Goal: Task Accomplishment & Management: Manage account settings

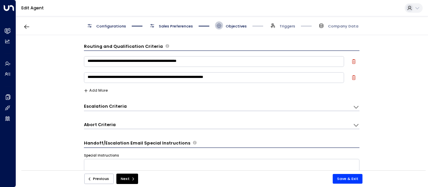
scroll to position [100, 0]
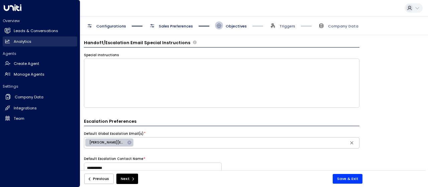
click at [22, 36] on link "Analytics Analytics" at bounding box center [40, 41] width 75 height 10
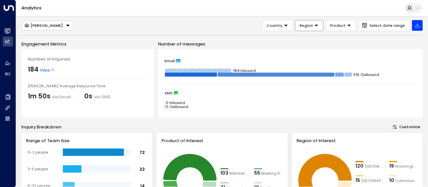
click at [313, 27] on span "Region" at bounding box center [306, 25] width 13 height 6
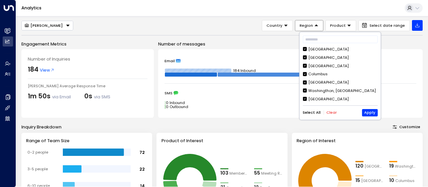
click at [313, 27] on span "Region" at bounding box center [306, 25] width 13 height 6
click at [329, 111] on button "Clear" at bounding box center [332, 112] width 10 height 4
click at [368, 113] on button "Apply" at bounding box center [370, 112] width 16 height 7
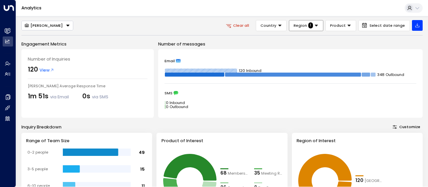
click at [318, 26] on icon at bounding box center [316, 25] width 5 height 5
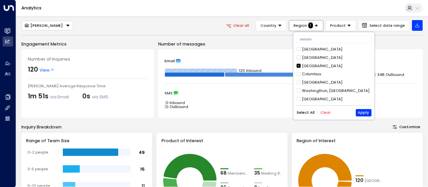
click at [311, 65] on div "[GEOGRAPHIC_DATA]" at bounding box center [322, 66] width 40 height 6
click at [303, 82] on div "[GEOGRAPHIC_DATA]" at bounding box center [322, 83] width 40 height 6
click at [361, 112] on button "Apply" at bounding box center [364, 112] width 16 height 7
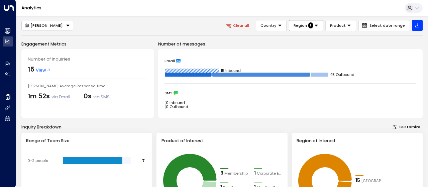
click at [319, 28] on icon at bounding box center [316, 25] width 5 height 5
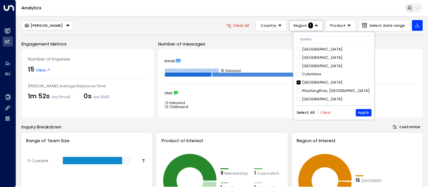
click at [311, 112] on button "Select All" at bounding box center [306, 112] width 18 height 4
click at [362, 112] on button "Apply" at bounding box center [364, 112] width 16 height 7
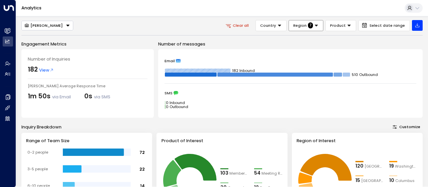
click at [120, 30] on div "[PERSON_NAME] Clear all Country Region 7 Product Select date range" at bounding box center [222, 25] width 402 height 11
